Goal: Task Accomplishment & Management: Manage account settings

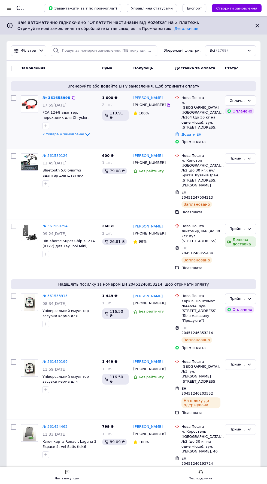
click at [56, 86] on span "Згенеруйте або додайте ЕН у замовлення, щоб отримати оплату" at bounding box center [133, 86] width 240 height 5
click at [54, 97] on link "№ 361655998" at bounding box center [56, 98] width 28 height 4
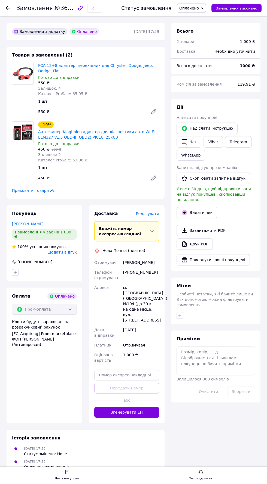
scroll to position [181, 0]
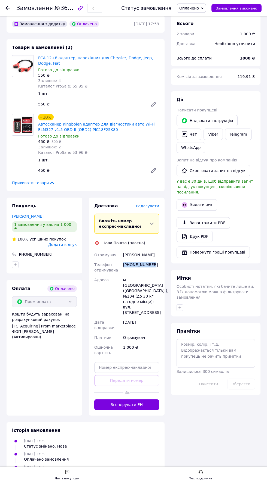
copy div "[PHONE_NUMBER]"
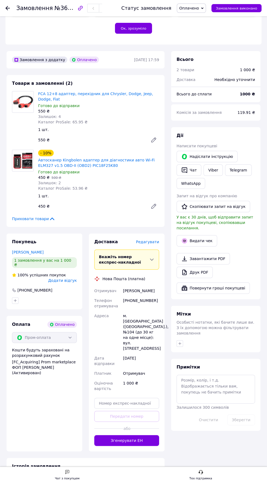
scroll to position [141, 0]
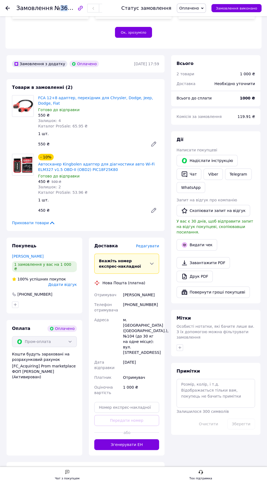
copy span "361655998"
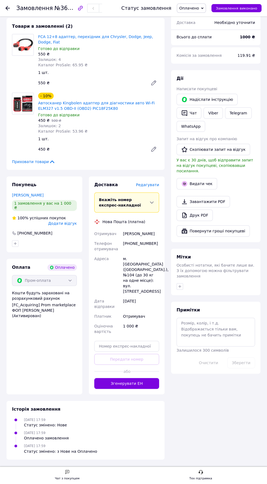
scroll to position [250, 0]
click at [138, 389] on button "Згенерувати ЕН" at bounding box center [126, 383] width 65 height 11
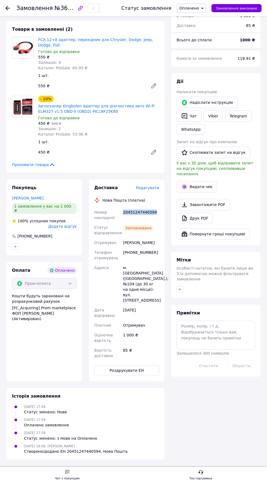
copy div "20451247440594"
click at [186, 119] on icon "button" at bounding box center [184, 116] width 7 height 7
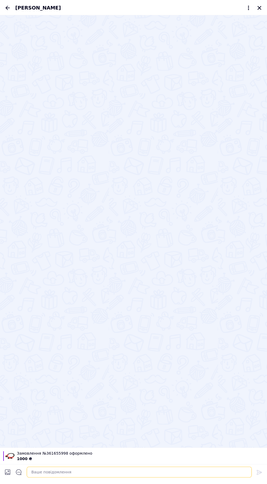
click at [127, 472] on textarea at bounding box center [139, 472] width 225 height 11
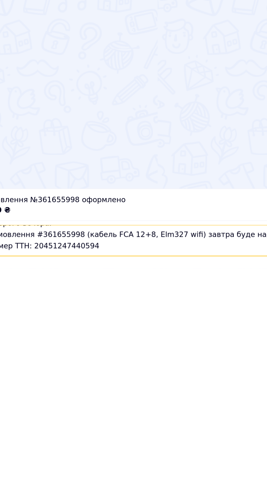
scroll to position [31, 0]
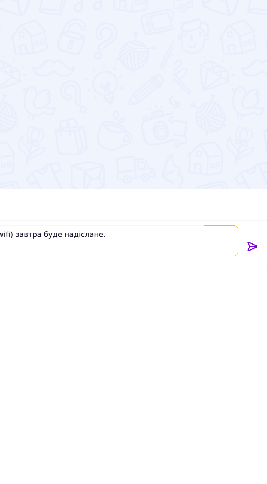
type textarea "Доброго вечора. Замовлення #361655998 (кабель FCA 12+8, Elm327 wifi) завтра буд…"
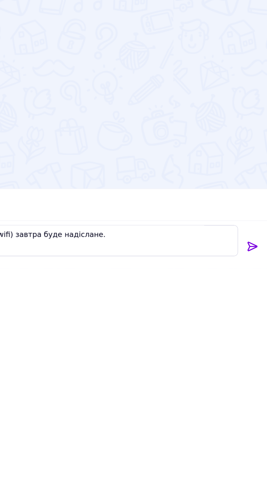
click at [257, 472] on icon at bounding box center [259, 472] width 7 height 7
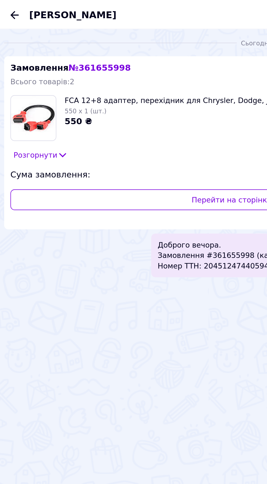
scroll to position [126, 0]
